Goal: Task Accomplishment & Management: Use online tool/utility

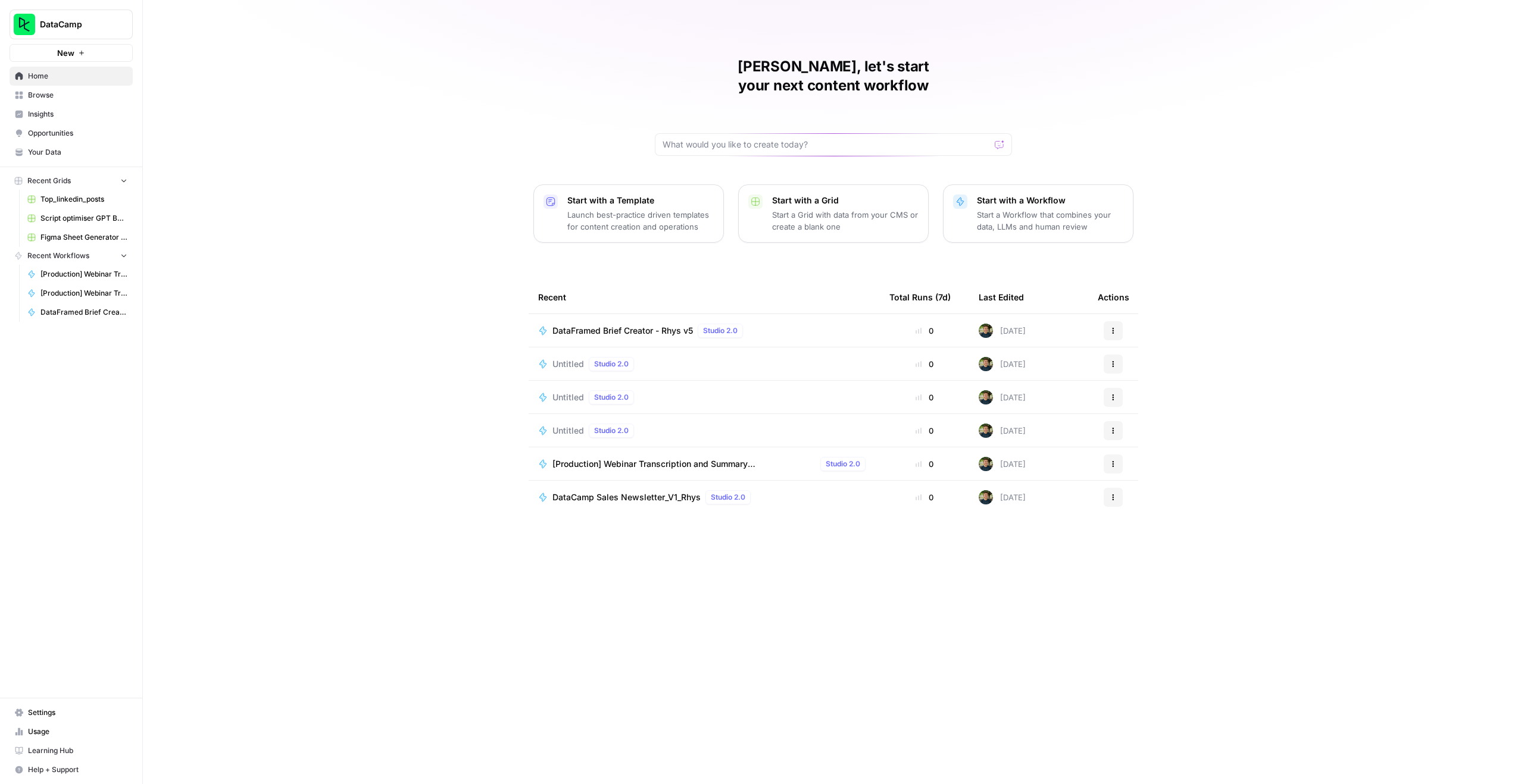
click at [36, 90] on span "Browse" at bounding box center [77, 95] width 100 height 11
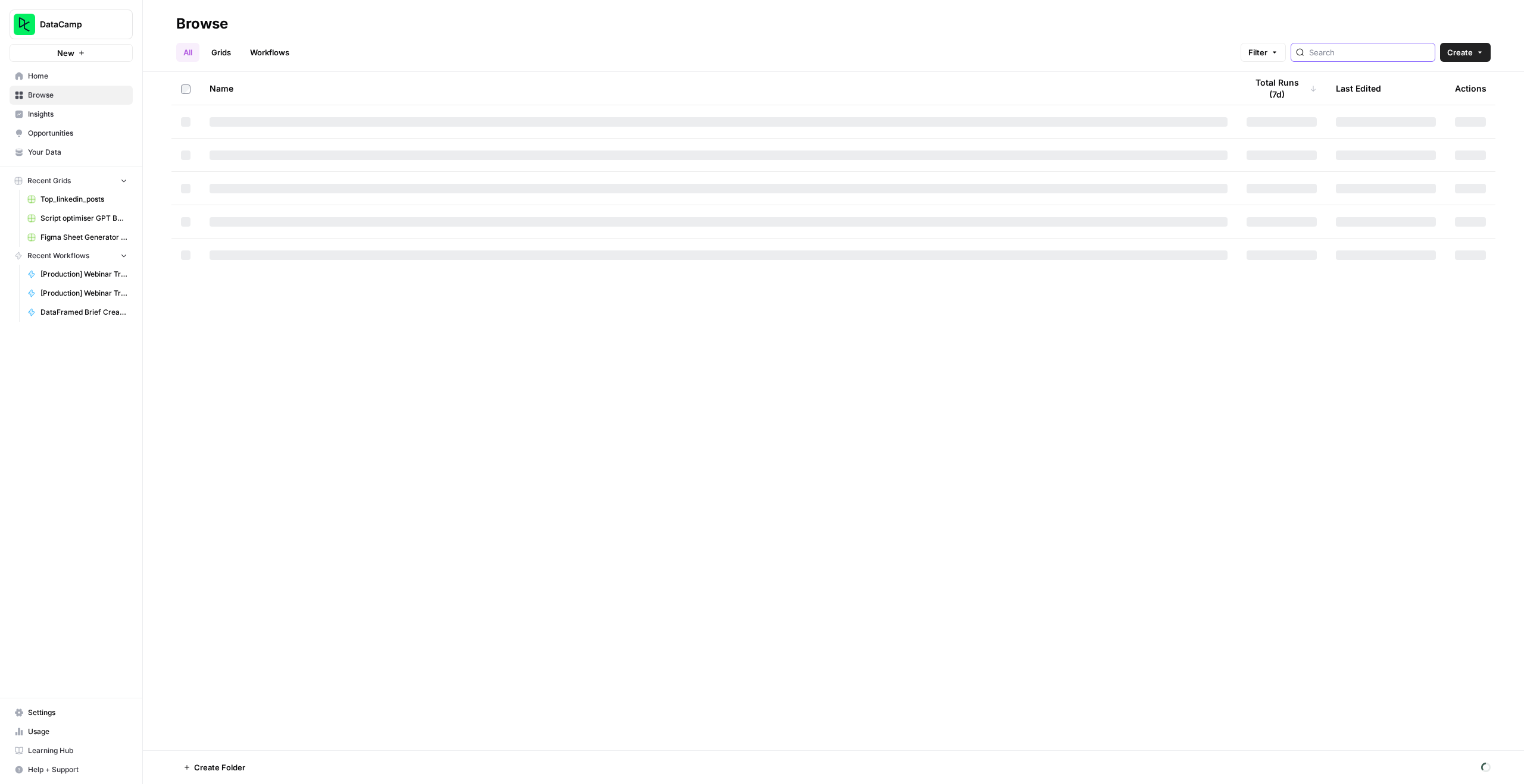
click at [1354, 54] on input "search" at bounding box center [1369, 52] width 121 height 12
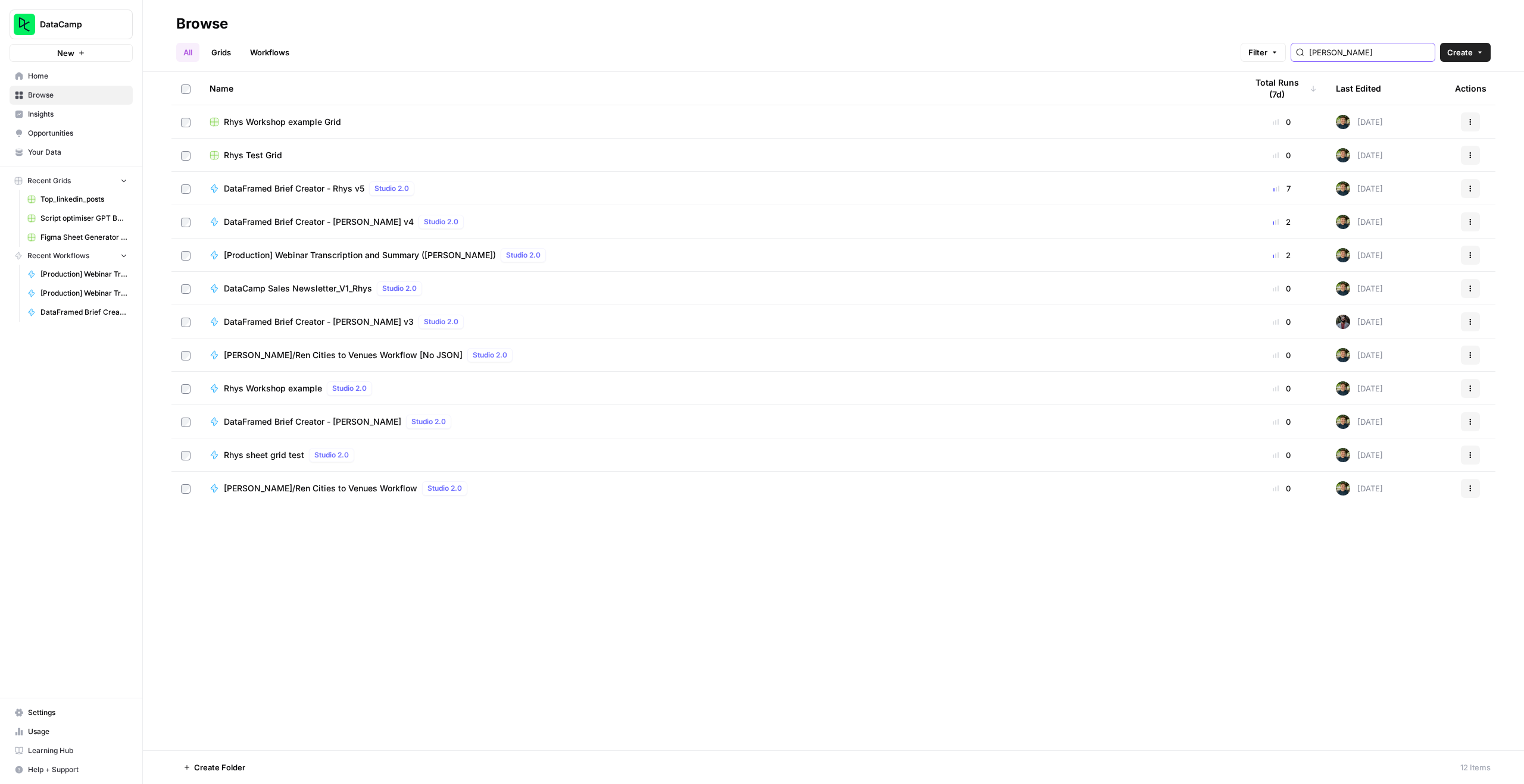
type input "[PERSON_NAME]"
click at [395, 250] on span "[Production] Webinar Transcription and Summary ([PERSON_NAME])" at bounding box center [359, 255] width 272 height 12
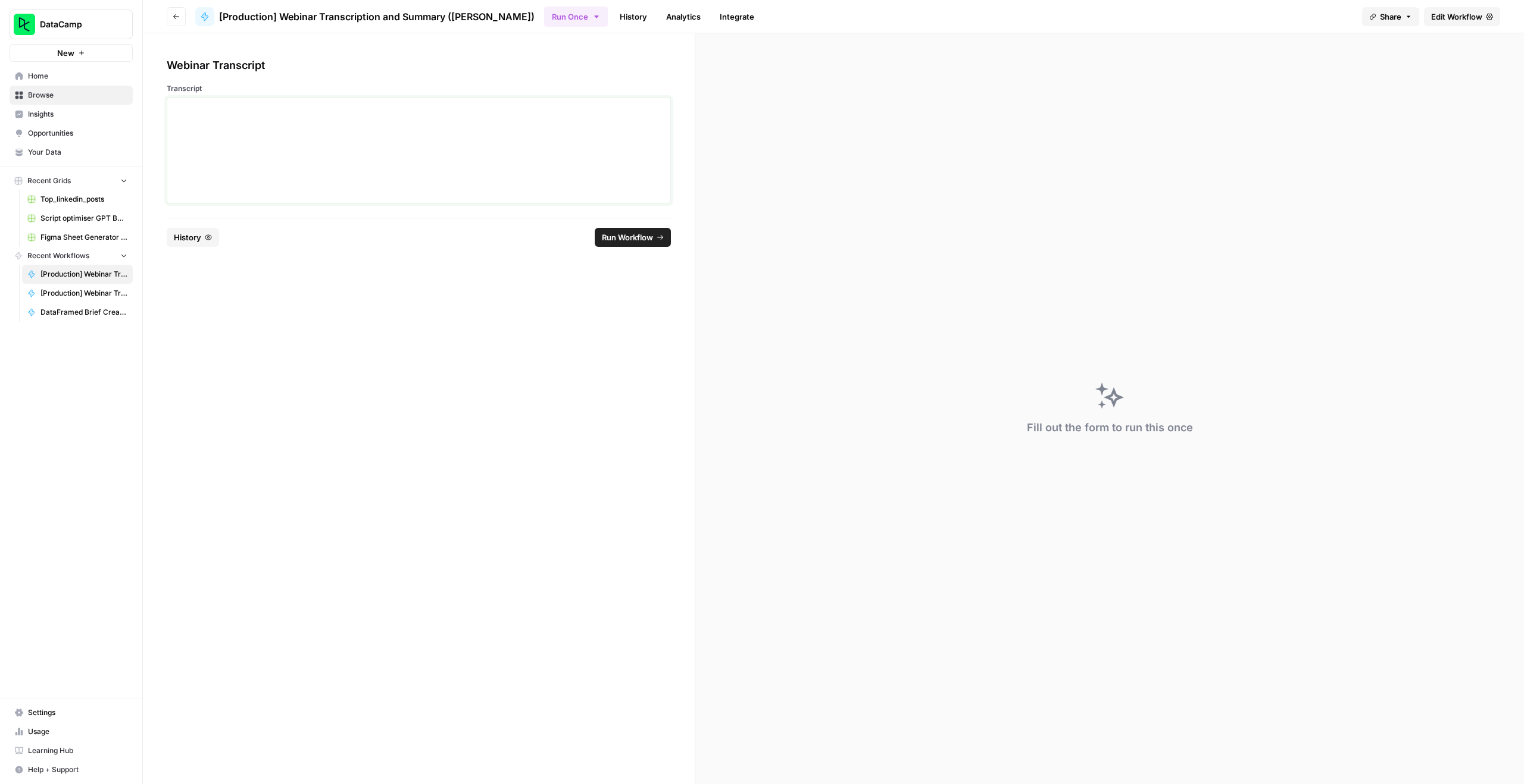
click at [347, 156] on div at bounding box center [418, 151] width 489 height 95
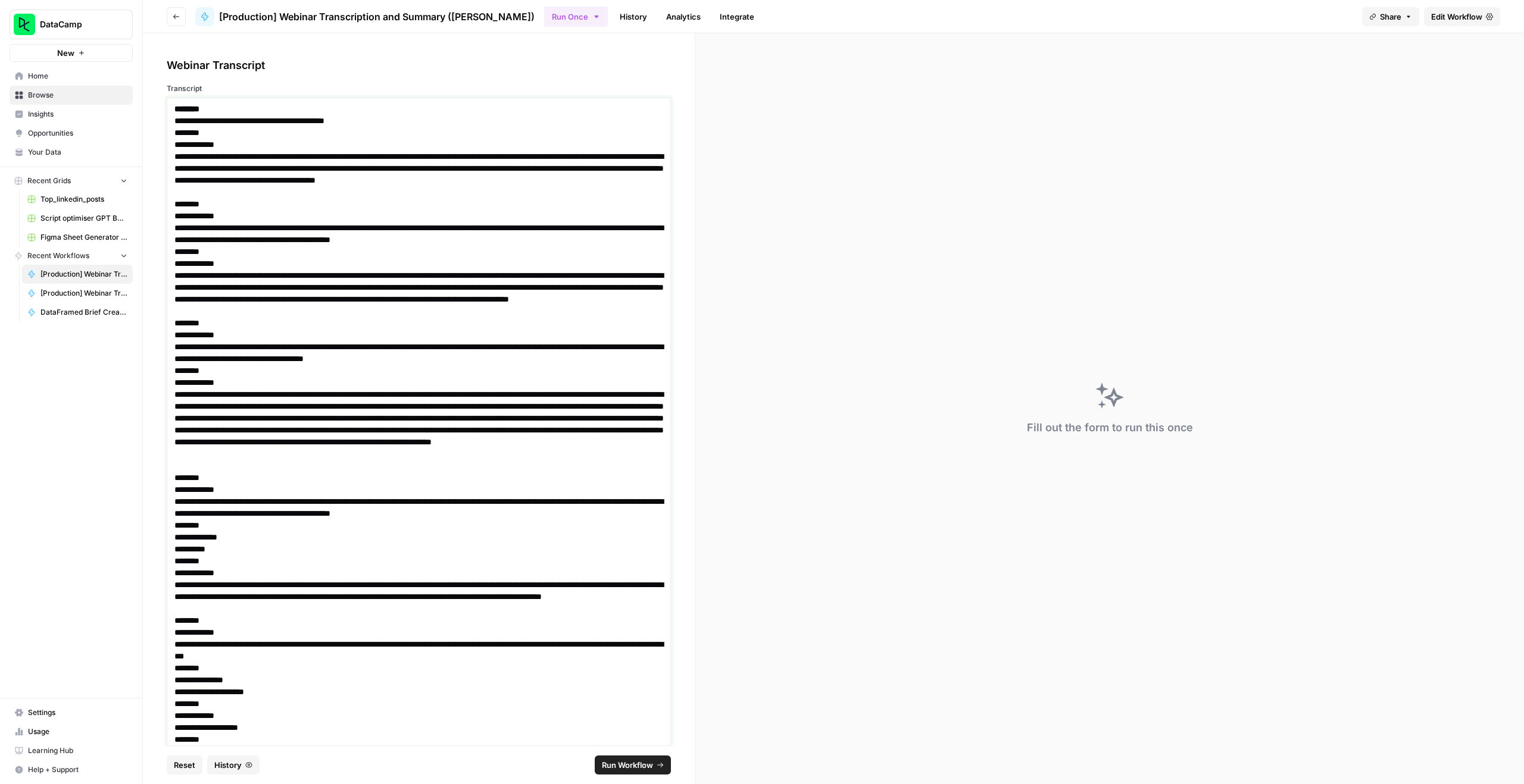
scroll to position [15018, 0]
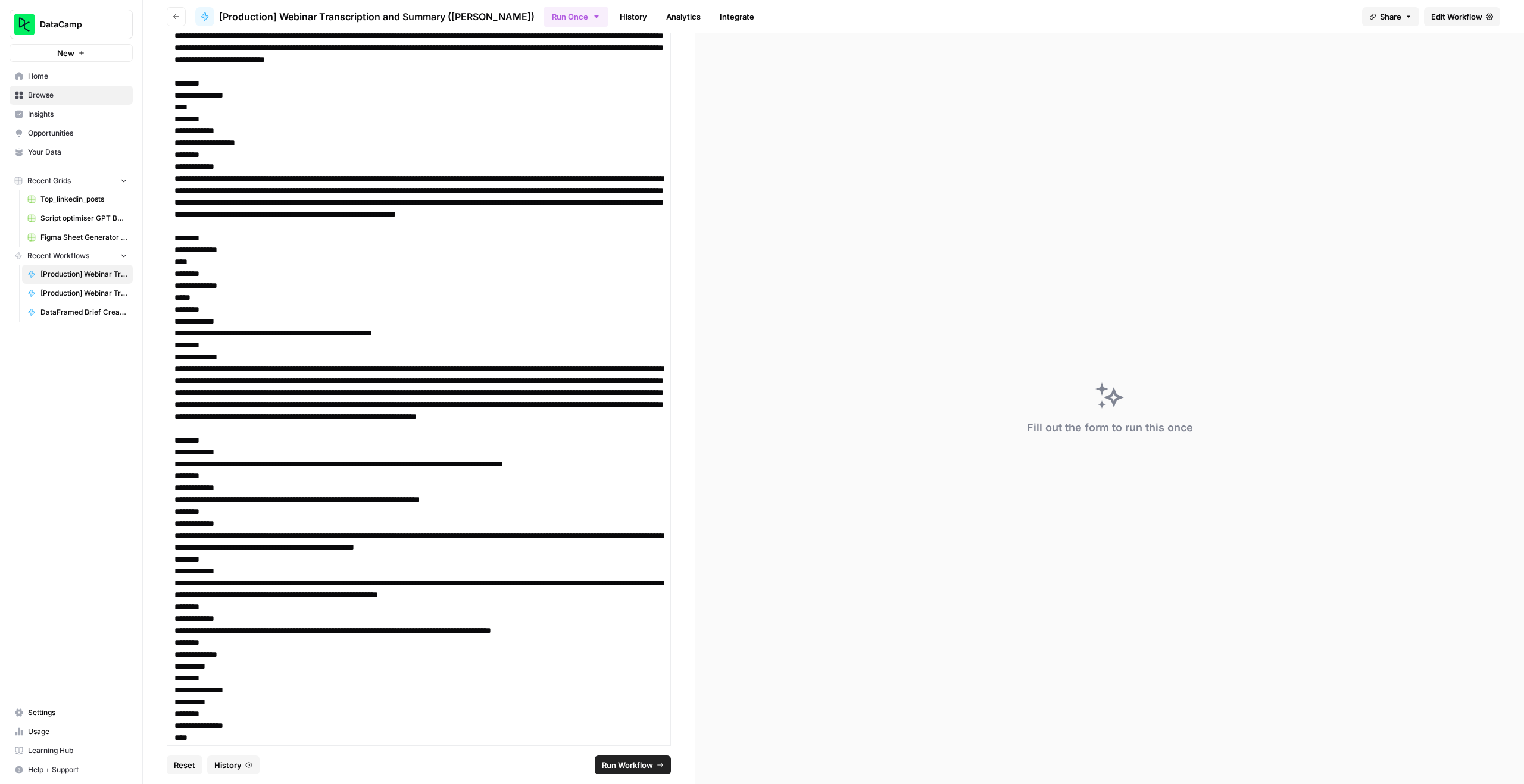
click at [629, 764] on span "Run Workflow" at bounding box center [627, 764] width 51 height 12
